Goal: Information Seeking & Learning: Find specific page/section

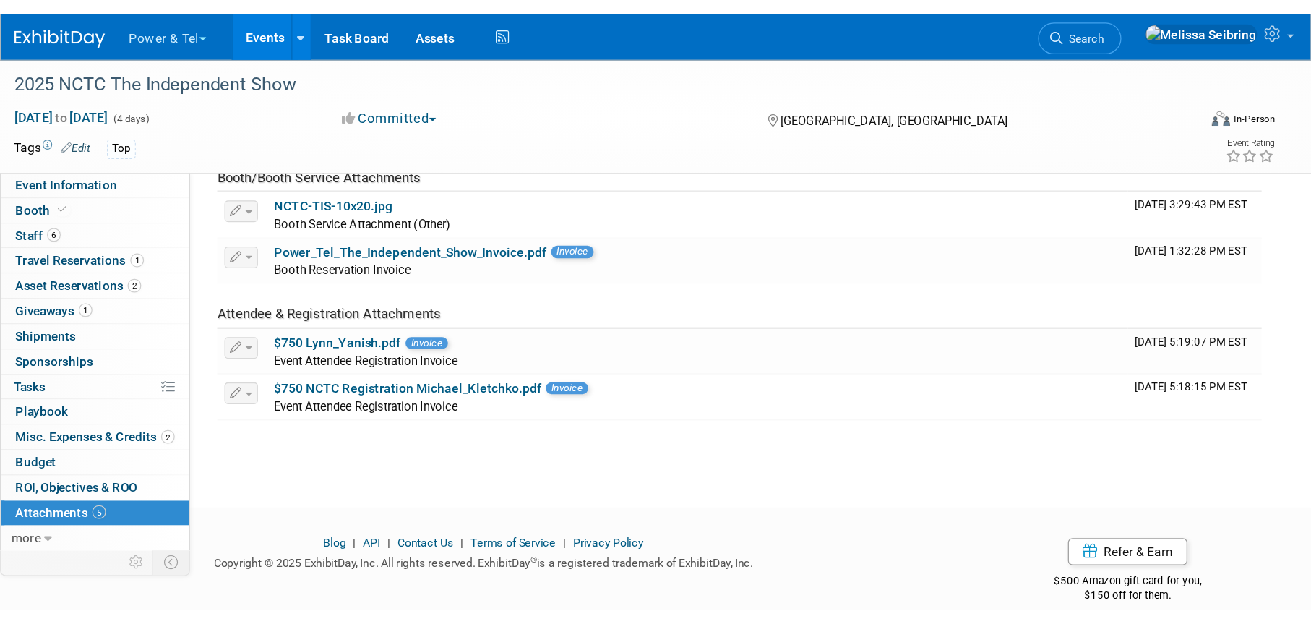
scroll to position [17, 0]
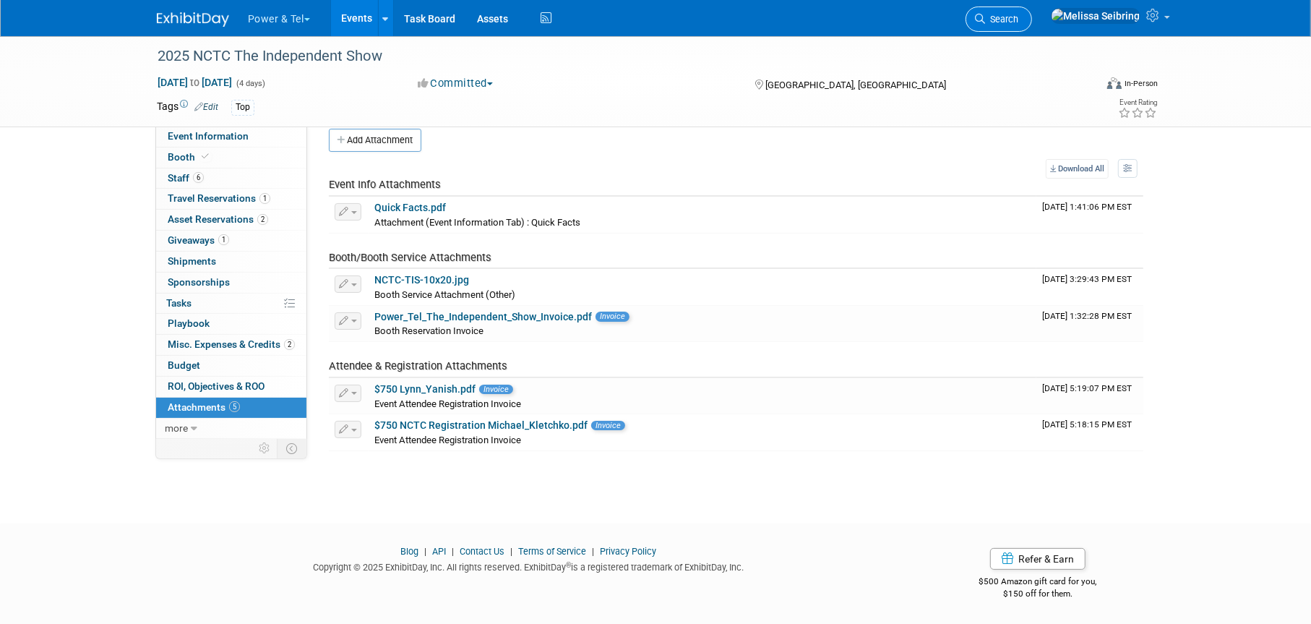
click at [1032, 9] on link "Search" at bounding box center [999, 19] width 67 height 25
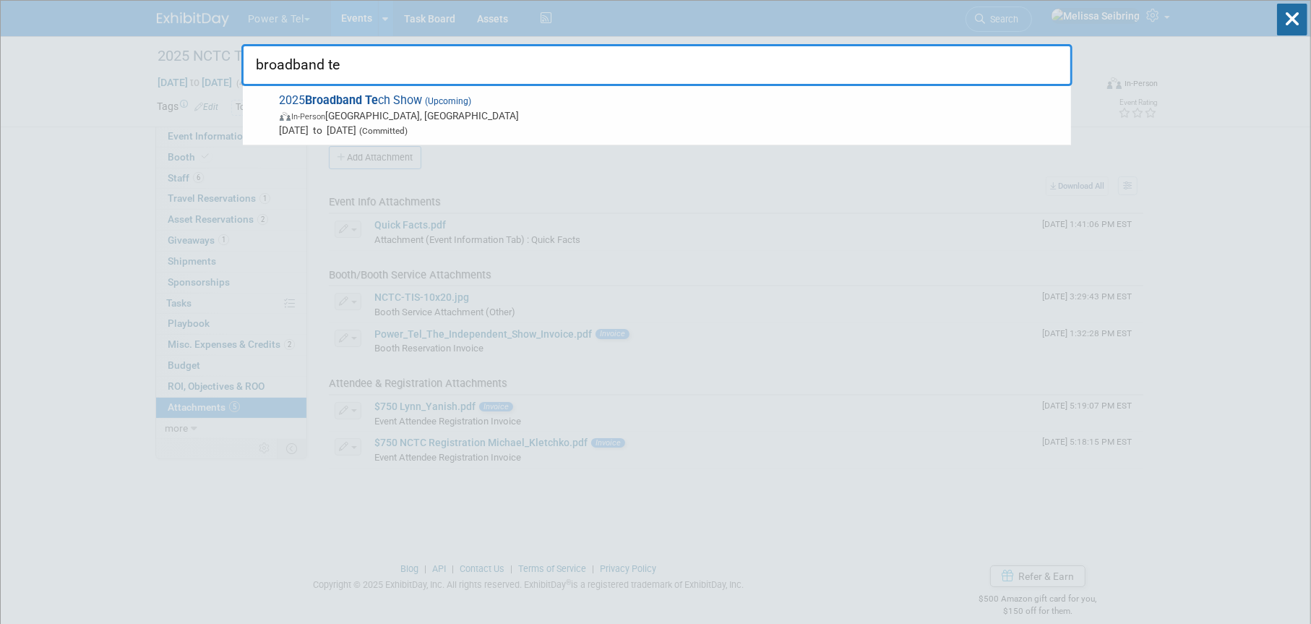
type input "broadband te"
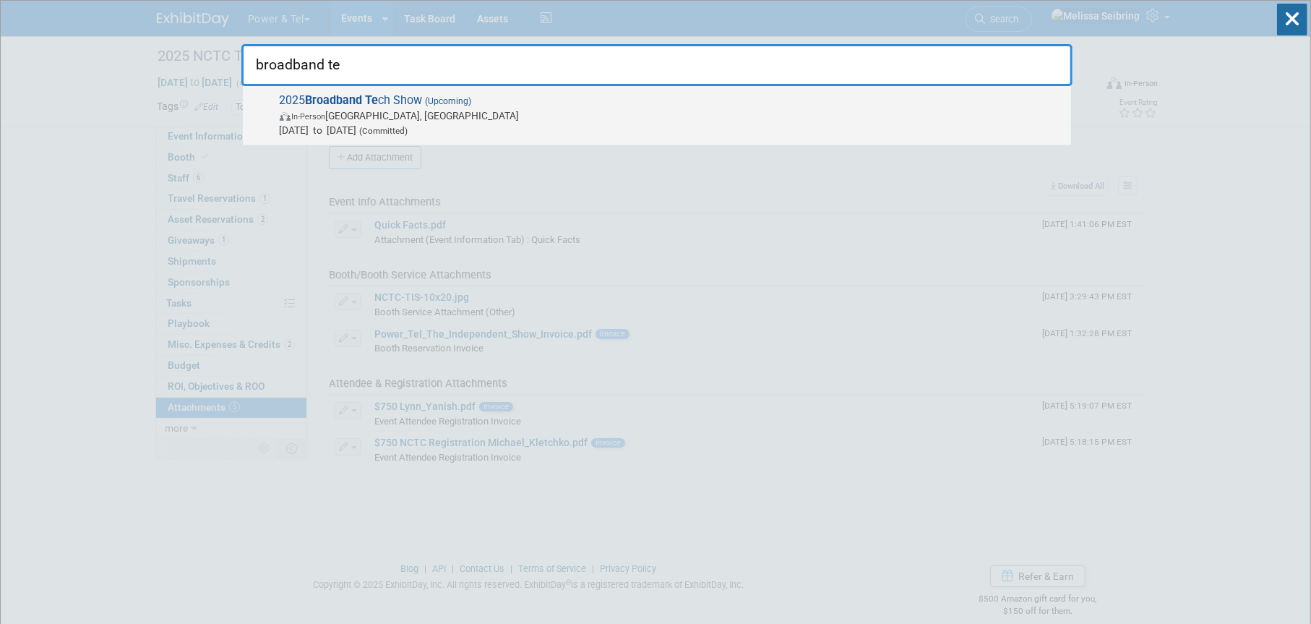
click at [336, 90] on div "2025 Broadband Te ch Show (Upcoming) In-Person Las Vegas, NV Sep 30, 2025 to Oc…" at bounding box center [657, 115] width 828 height 59
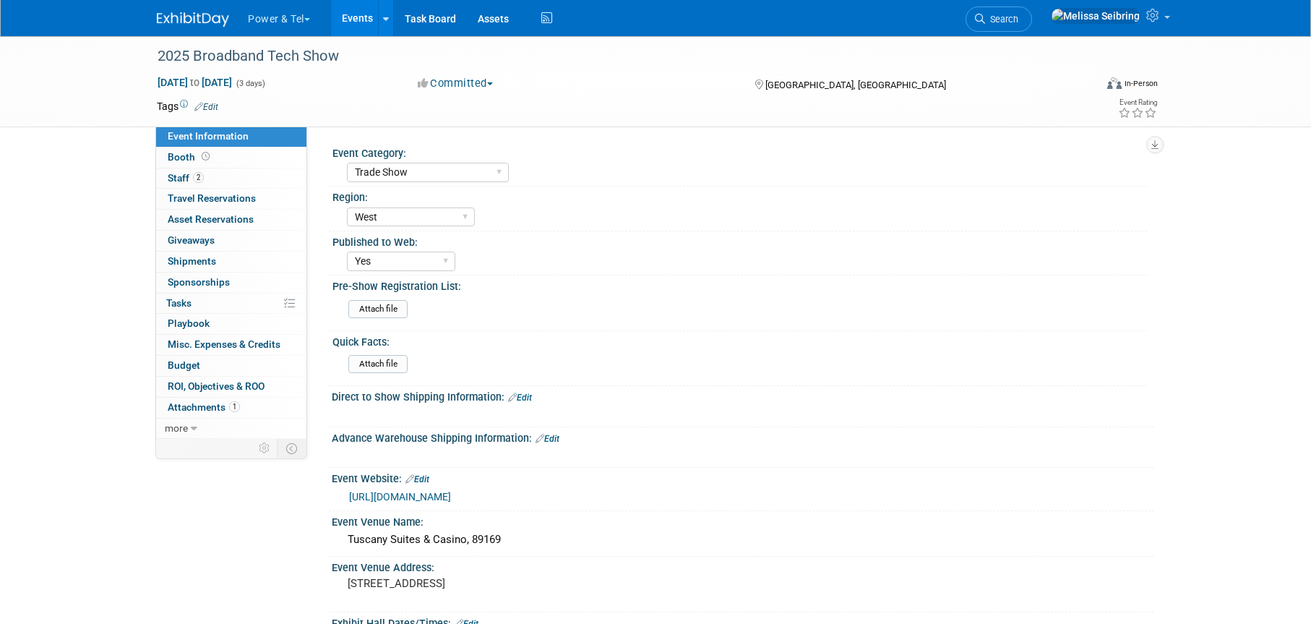
select select "Trade Show"
select select "West"
select select "Yes"
click at [451, 499] on link "[URL][DOMAIN_NAME]" at bounding box center [400, 497] width 102 height 12
